Goal: Find specific page/section: Find specific page/section

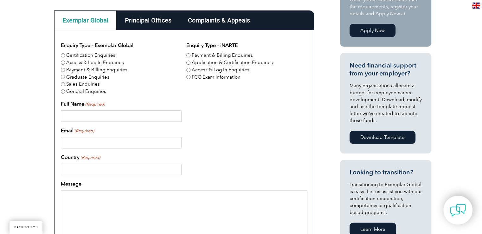
scroll to position [191, 0]
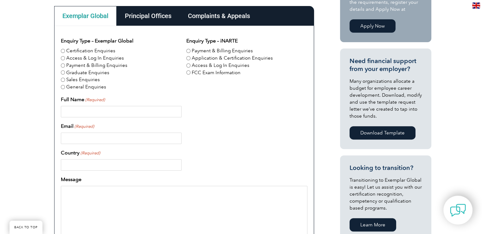
click at [72, 48] on label "Certification Enquiries" at bounding box center [90, 50] width 49 height 7
click at [65, 49] on input "Certification Enquiries" at bounding box center [63, 51] width 4 height 4
radio input "true"
click at [70, 50] on label "Certification Enquiries" at bounding box center [90, 50] width 49 height 7
click at [65, 50] on input "Certification Enquiries" at bounding box center [63, 51] width 4 height 4
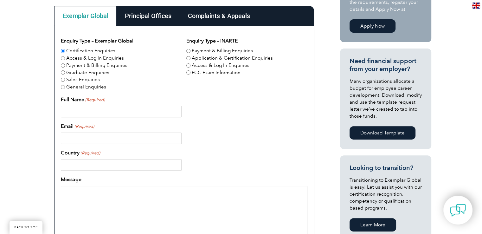
click at [63, 49] on input "Certification Enquiries" at bounding box center [63, 51] width 4 height 4
click at [84, 48] on label "Certification Enquiries" at bounding box center [90, 50] width 49 height 7
click at [65, 49] on input "Certification Enquiries" at bounding box center [63, 51] width 4 height 4
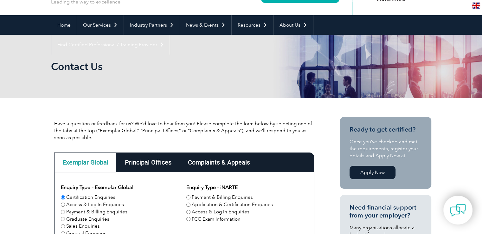
scroll to position [43, 0]
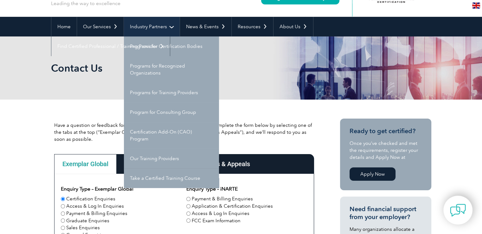
click at [168, 26] on link "Industry Partners" at bounding box center [152, 27] width 56 height 20
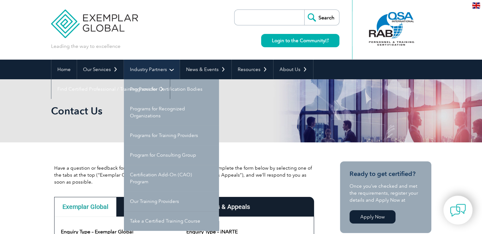
click at [170, 67] on link "Industry Partners" at bounding box center [152, 70] width 56 height 20
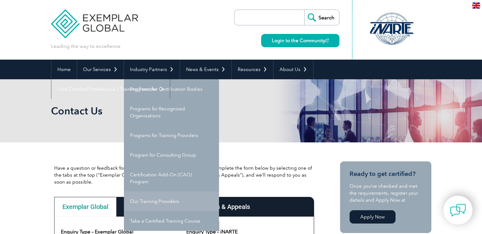
click at [178, 204] on link "Our Training Providers" at bounding box center [171, 201] width 95 height 20
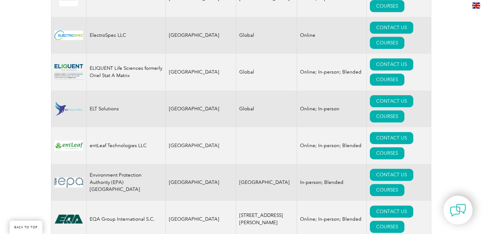
scroll to position [3120, 0]
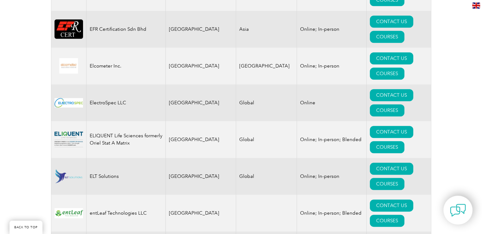
drag, startPoint x: 484, startPoint y: 9, endPoint x: 480, endPoint y: 111, distance: 102.4
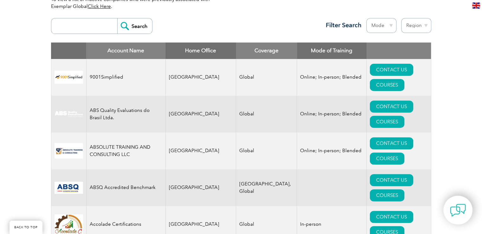
scroll to position [198, 0]
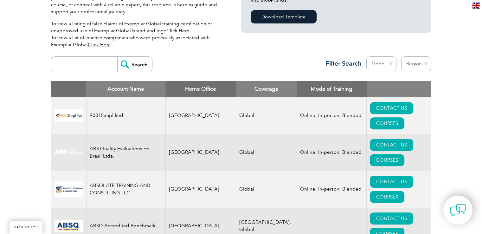
click at [81, 66] on input "search" at bounding box center [85, 64] width 63 height 15
type input "[GEOGRAPHIC_DATA]"
click at [141, 62] on input "Search" at bounding box center [134, 64] width 35 height 15
